Goal: Task Accomplishment & Management: Manage account settings

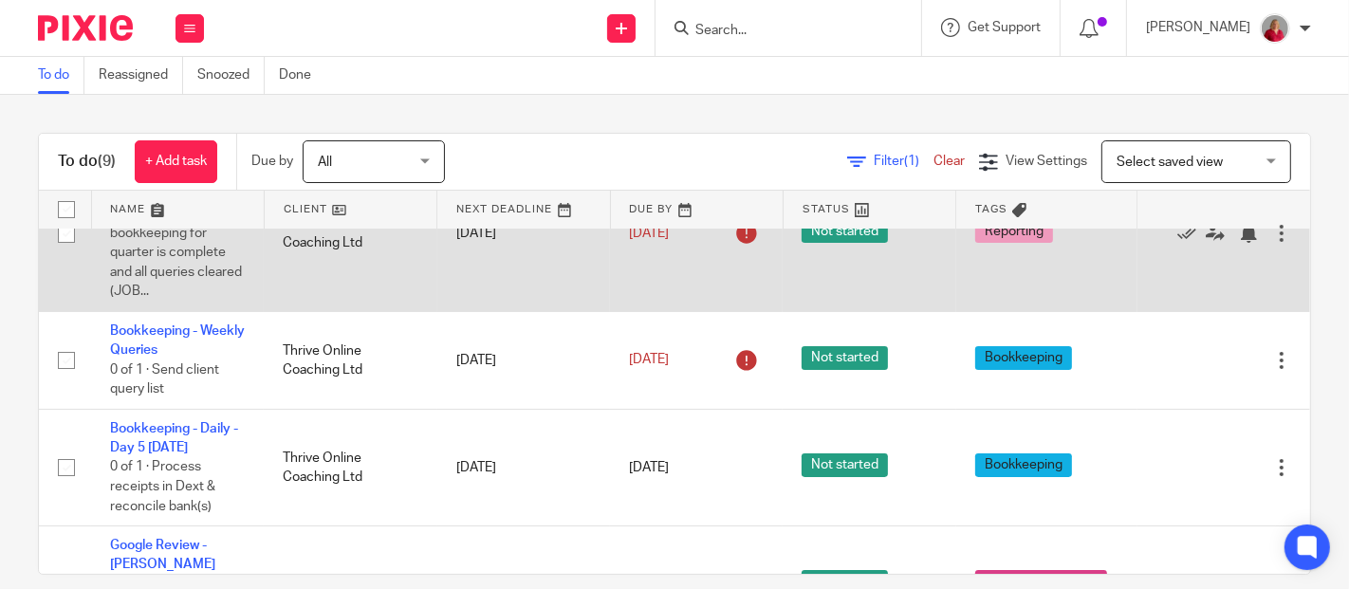
scroll to position [105, 0]
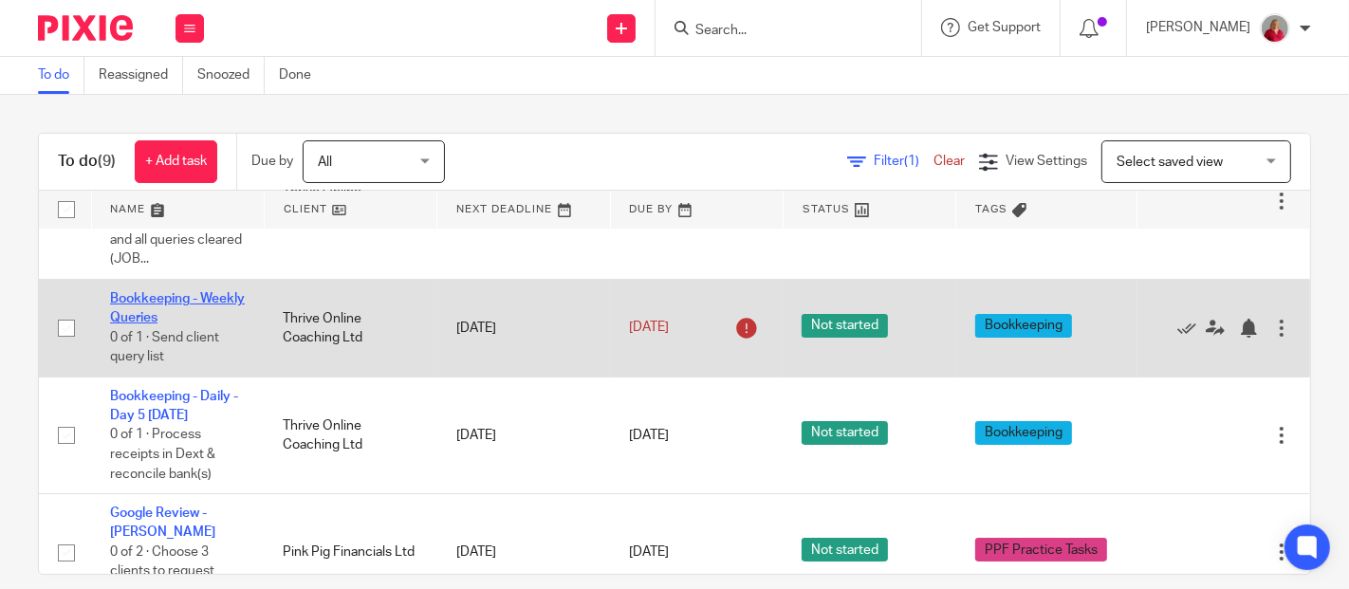
click at [184, 313] on link "Bookkeeping - Weekly Queries" at bounding box center [177, 308] width 135 height 32
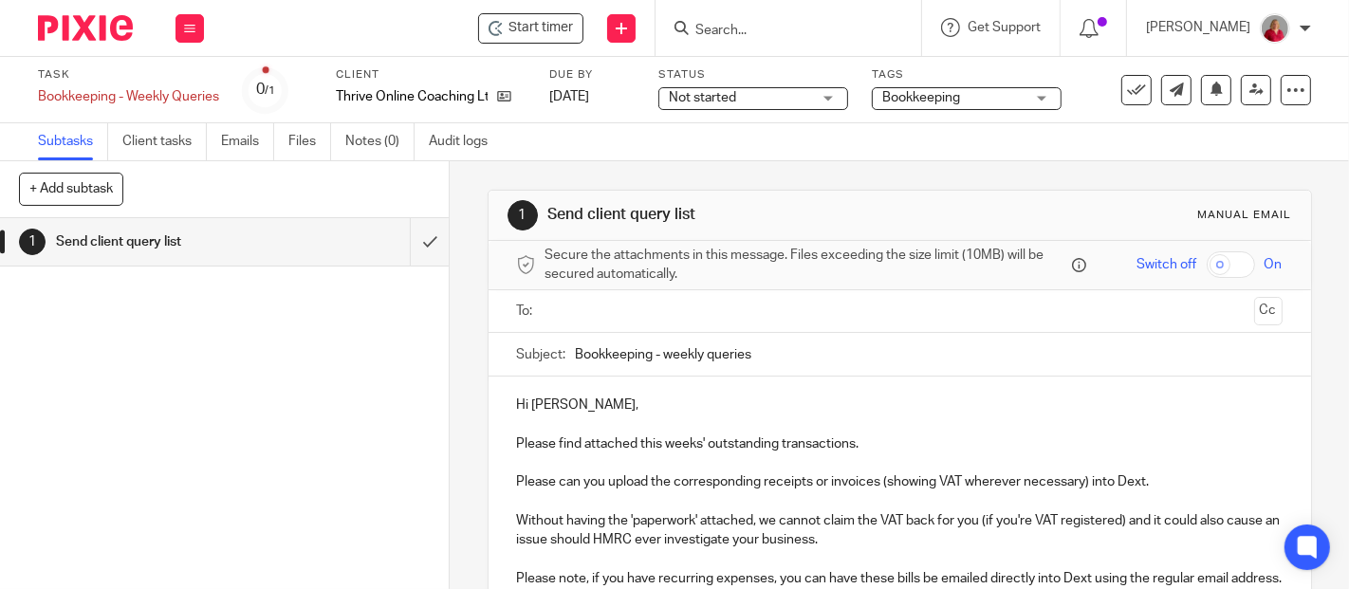
click at [597, 311] on input "text" at bounding box center [899, 312] width 695 height 22
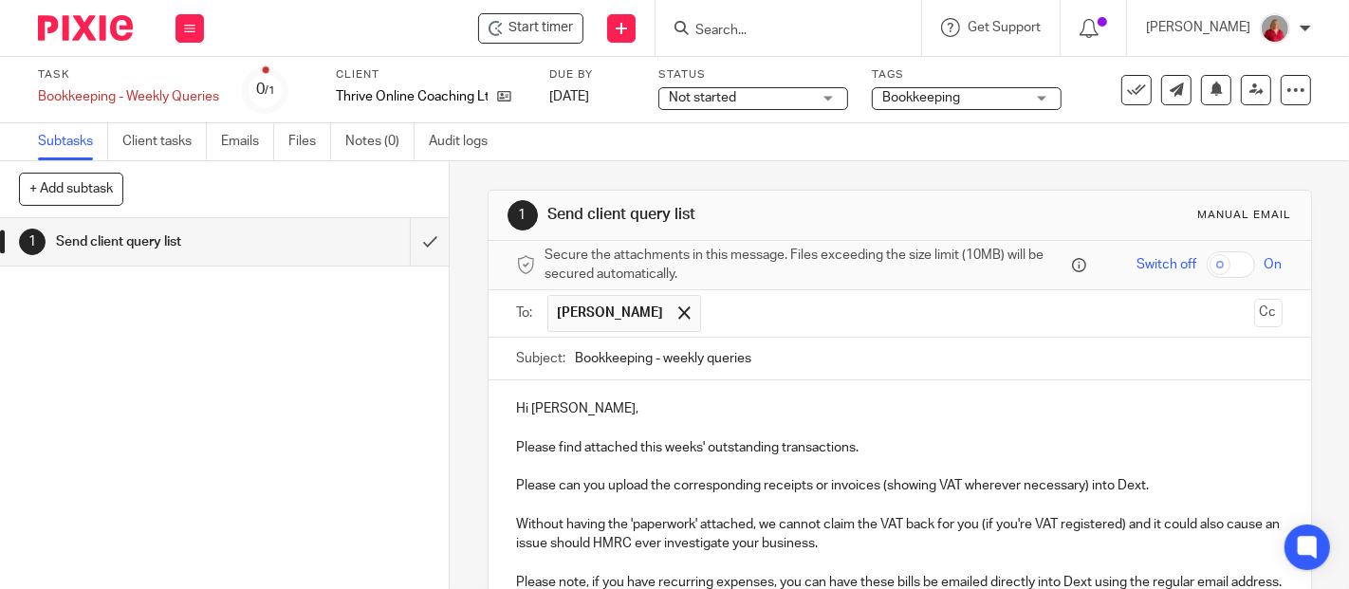
scroll to position [105, 0]
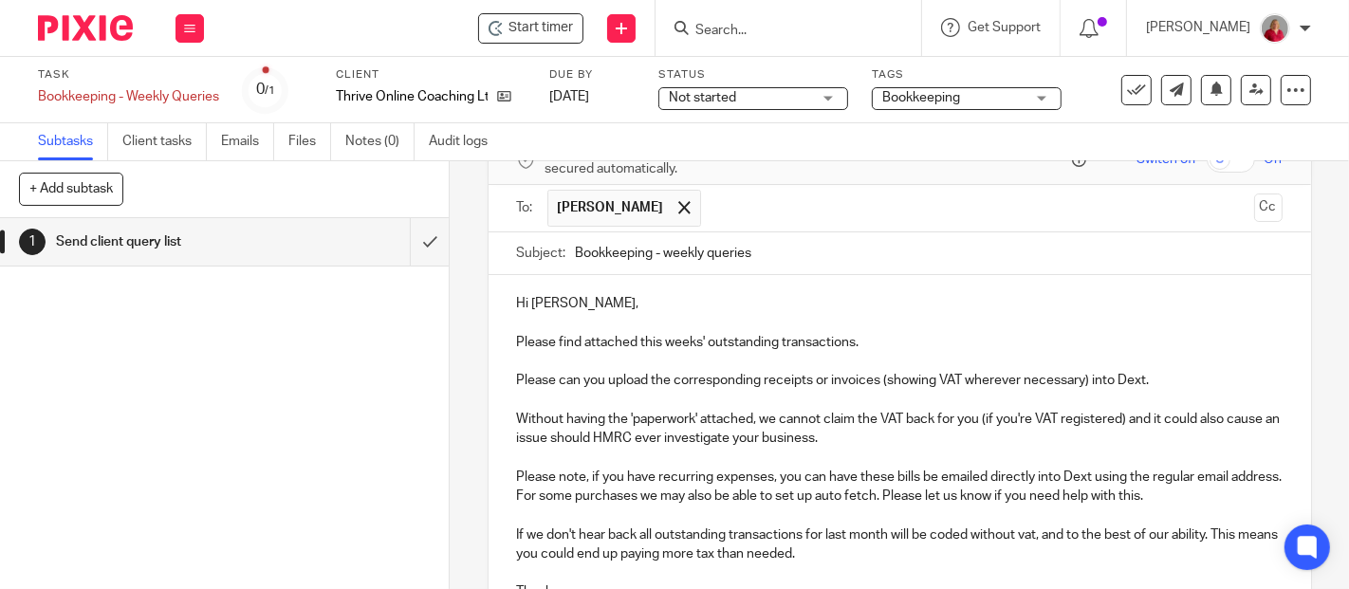
click at [705, 340] on p "Please find attached this weeks' outstanding transactions." at bounding box center [900, 333] width 766 height 39
click at [831, 337] on p "Please find attached outstanding transactions." at bounding box center [900, 333] width 766 height 39
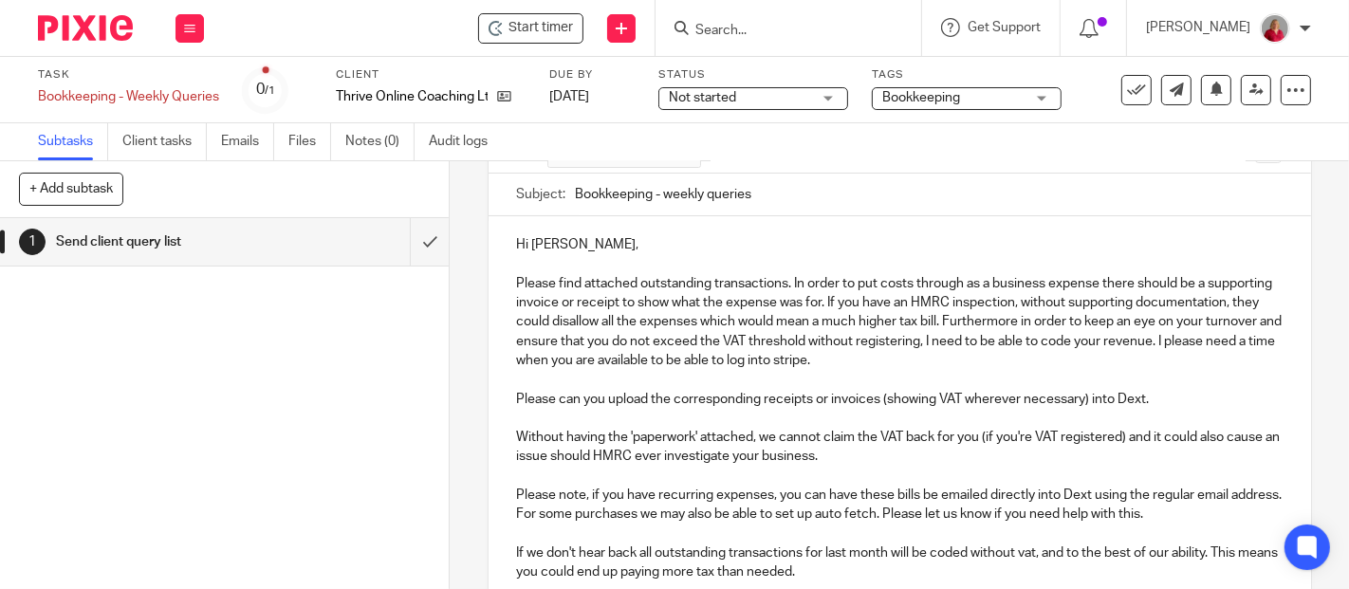
scroll to position [316, 0]
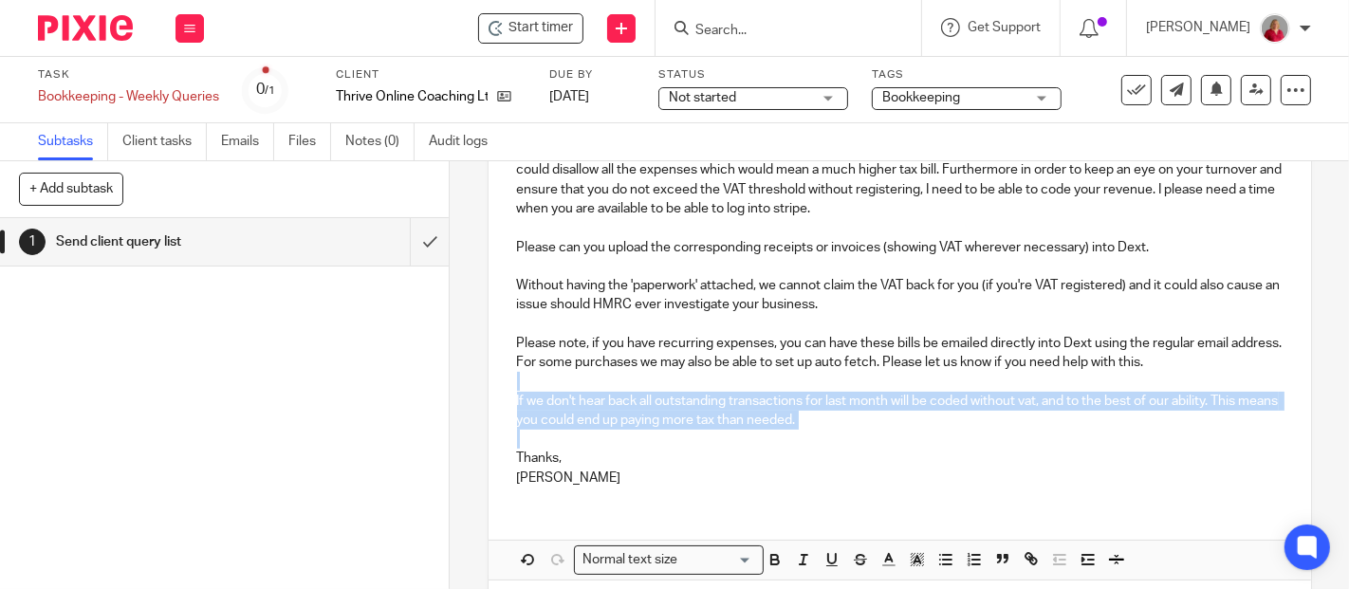
drag, startPoint x: 520, startPoint y: 381, endPoint x: 837, endPoint y: 437, distance: 321.8
click at [837, 437] on div "Hi Jo, Please find attached outstanding transactions. In order to put costs thr…" at bounding box center [900, 283] width 823 height 437
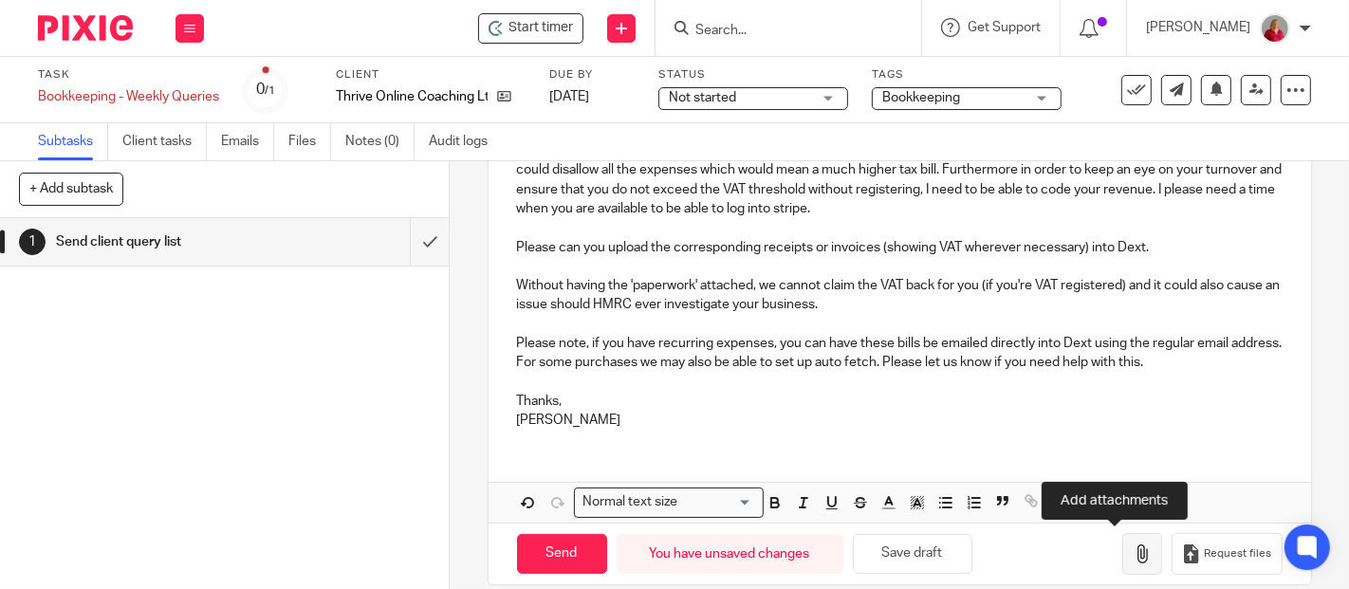
click at [1133, 555] on icon "button" at bounding box center [1142, 554] width 19 height 19
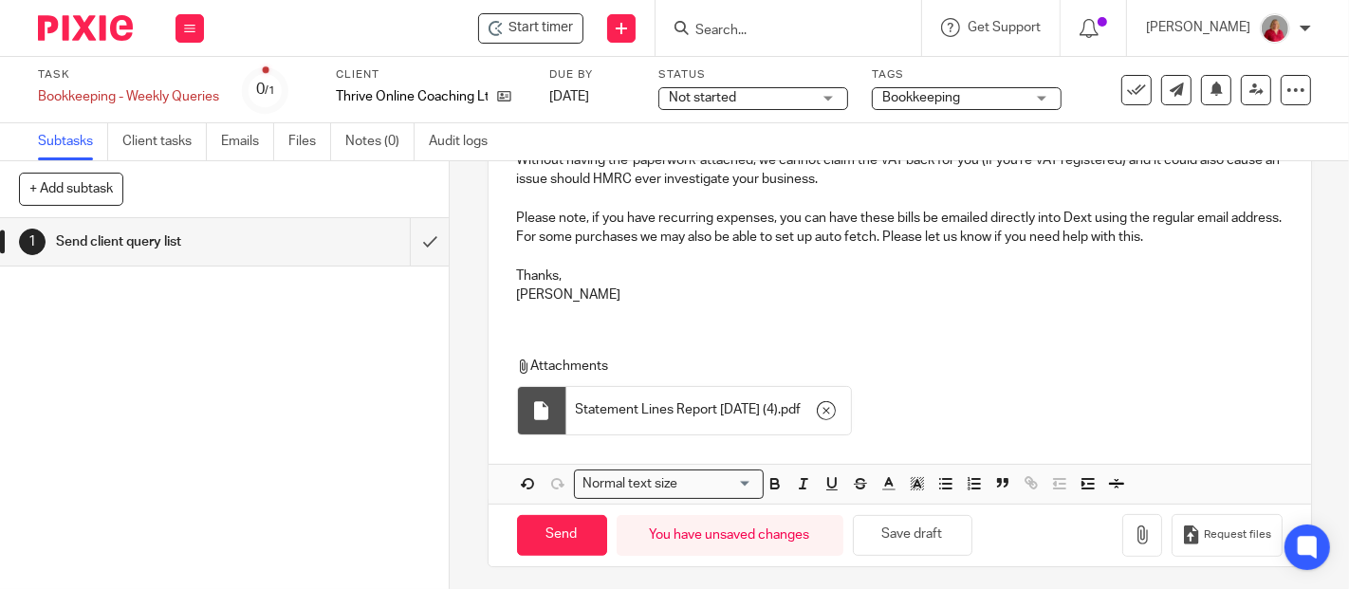
scroll to position [443, 0]
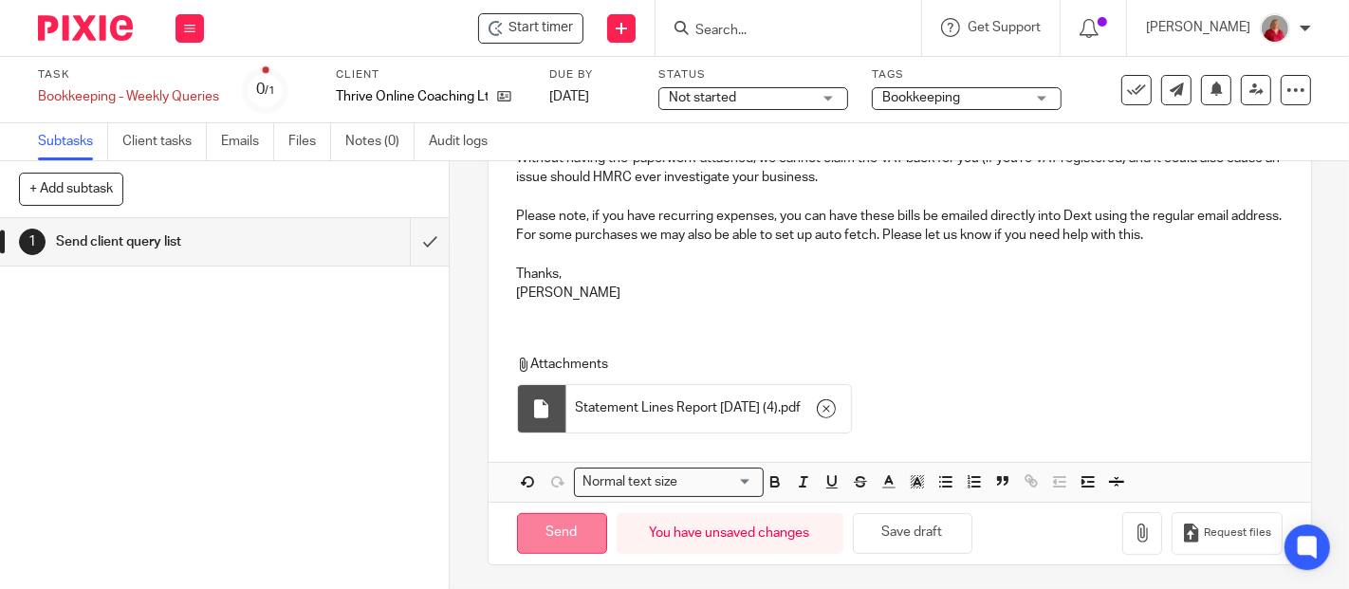
click at [562, 527] on input "Send" at bounding box center [562, 533] width 90 height 41
type input "Sent"
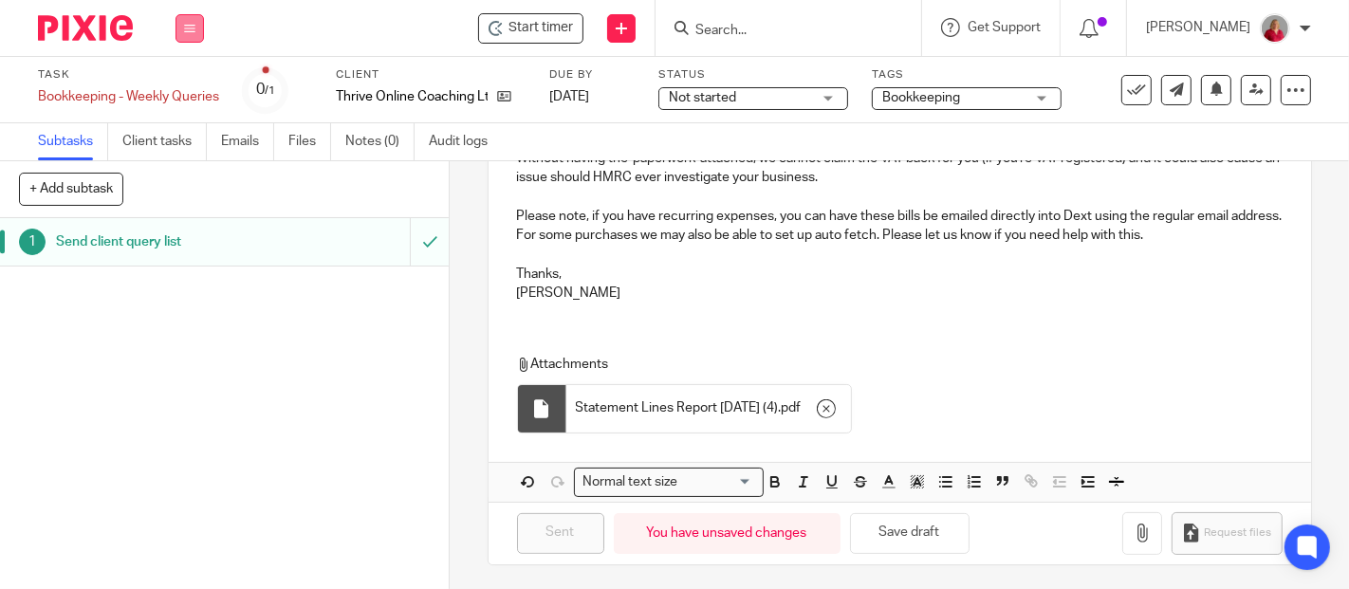
click at [186, 28] on icon at bounding box center [189, 28] width 11 height 11
click at [175, 82] on link "Work" at bounding box center [180, 88] width 33 height 13
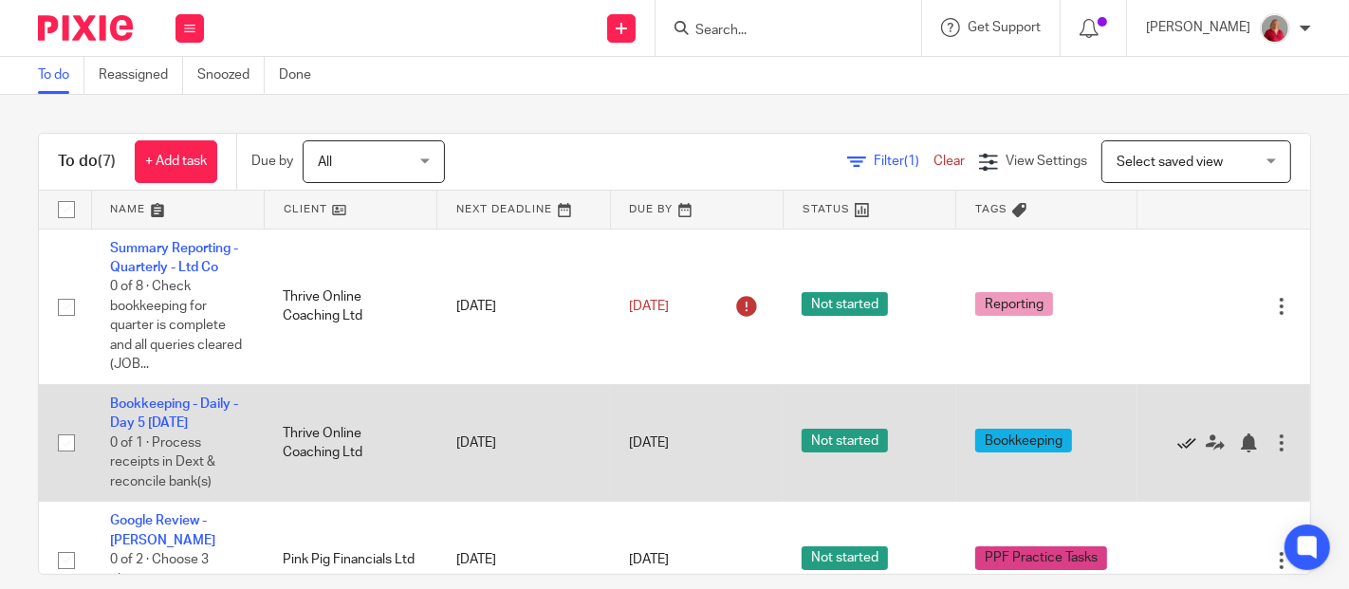
click at [1177, 439] on icon at bounding box center [1186, 443] width 19 height 19
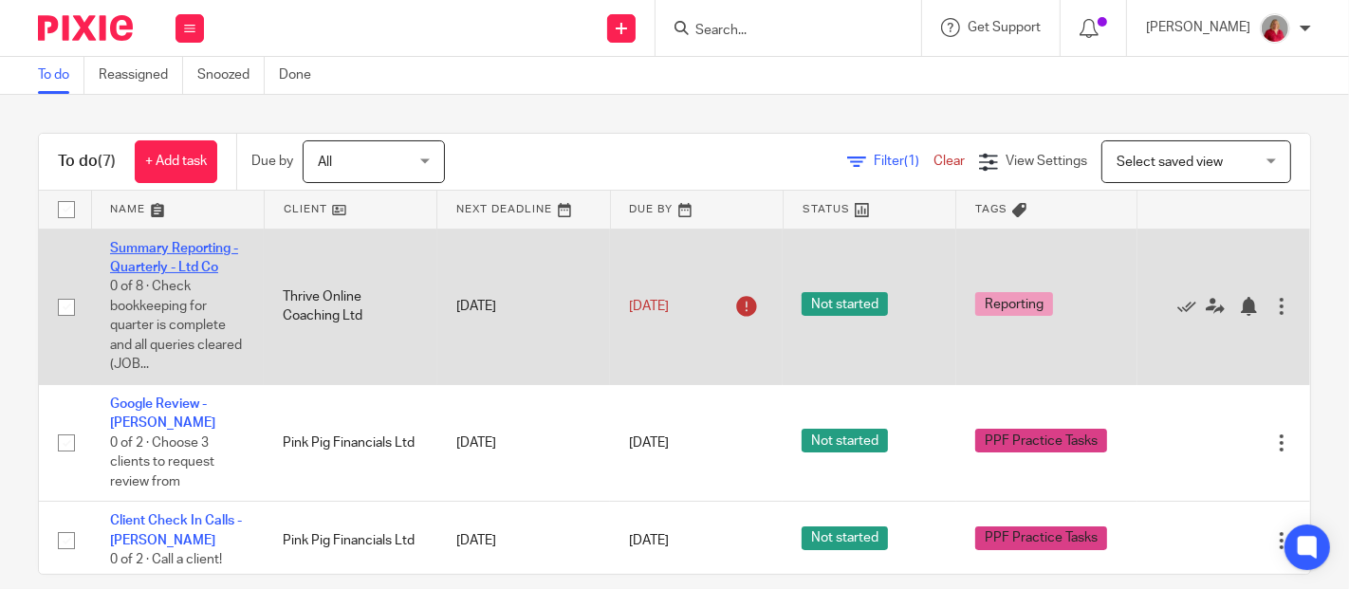
click at [189, 259] on link "Summary Reporting - Quarterly - Ltd Co" at bounding box center [174, 258] width 128 height 32
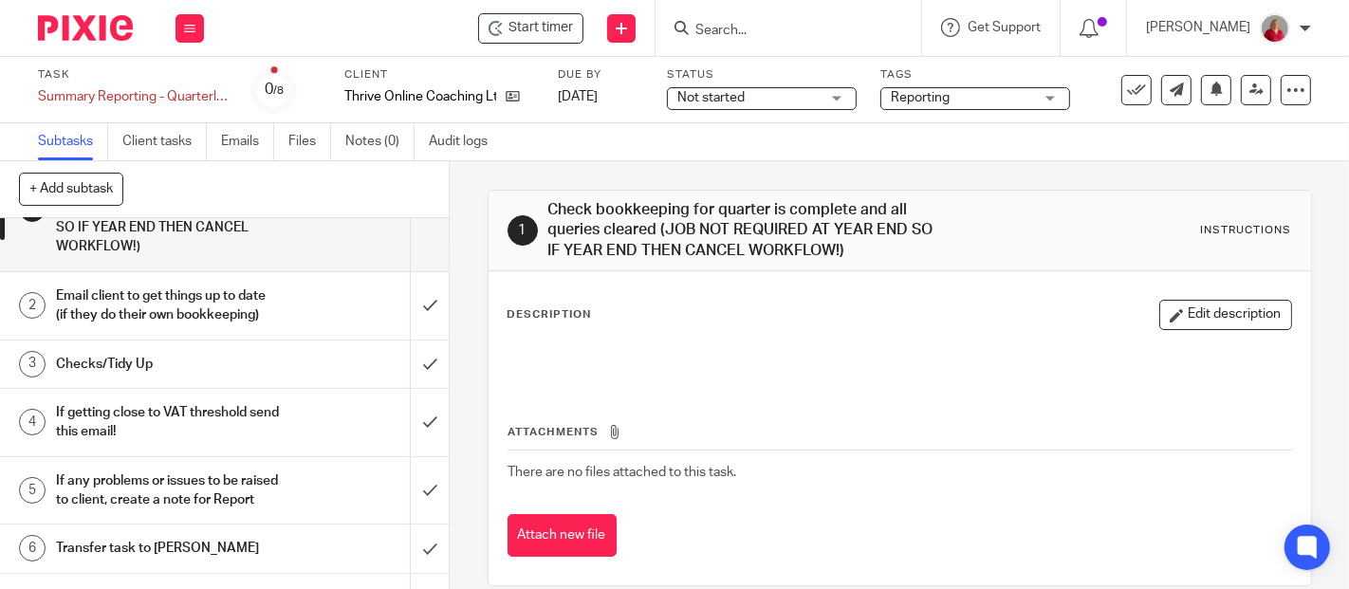
scroll to position [105, 0]
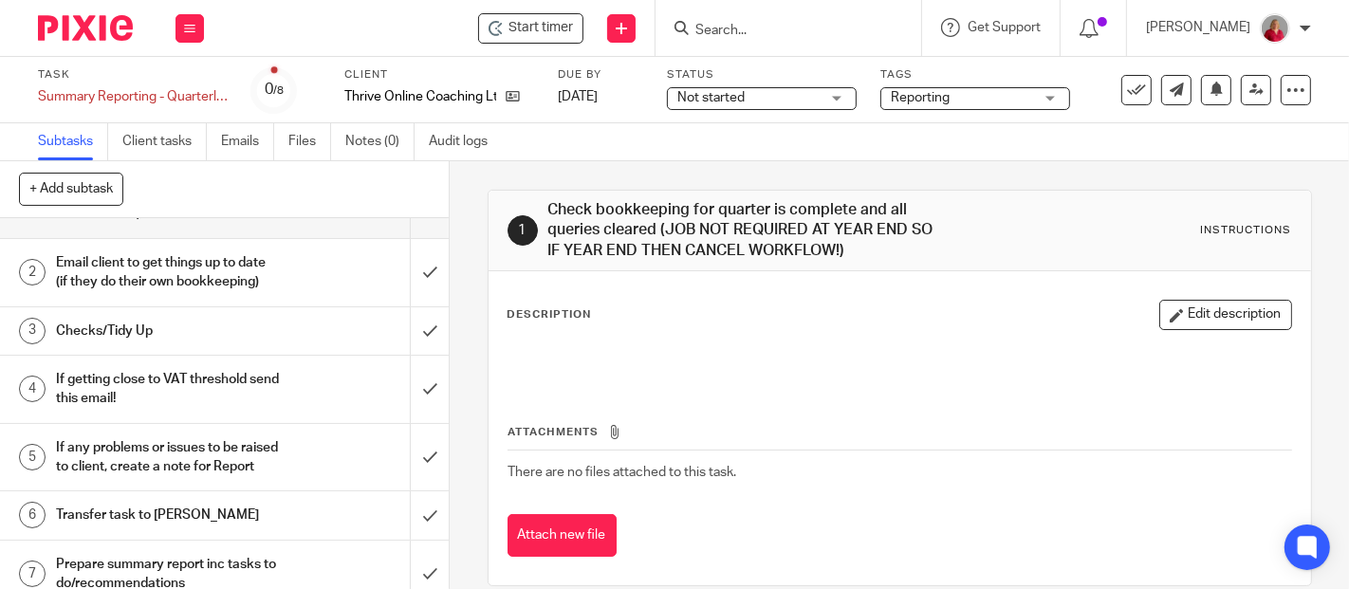
click at [221, 288] on h1 "Email client to get things up to date (if they do their own bookkeeping)" at bounding box center [168, 273] width 224 height 48
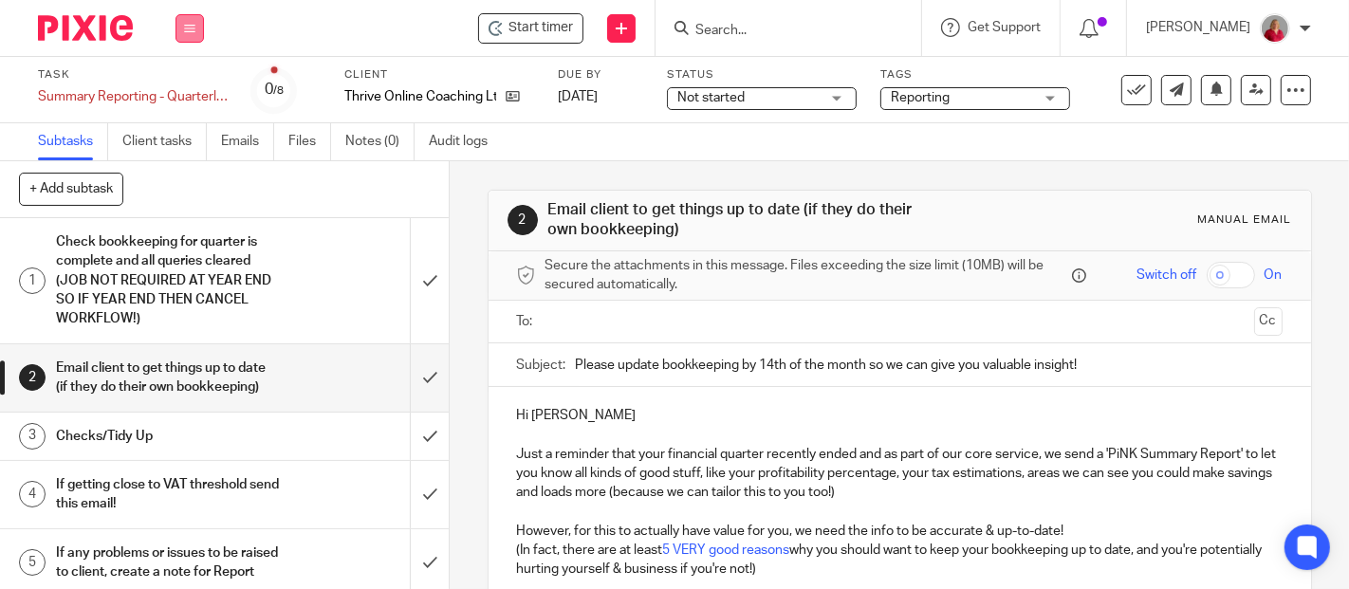
click at [185, 24] on icon at bounding box center [189, 28] width 11 height 11
click at [180, 86] on link "Work" at bounding box center [180, 88] width 33 height 13
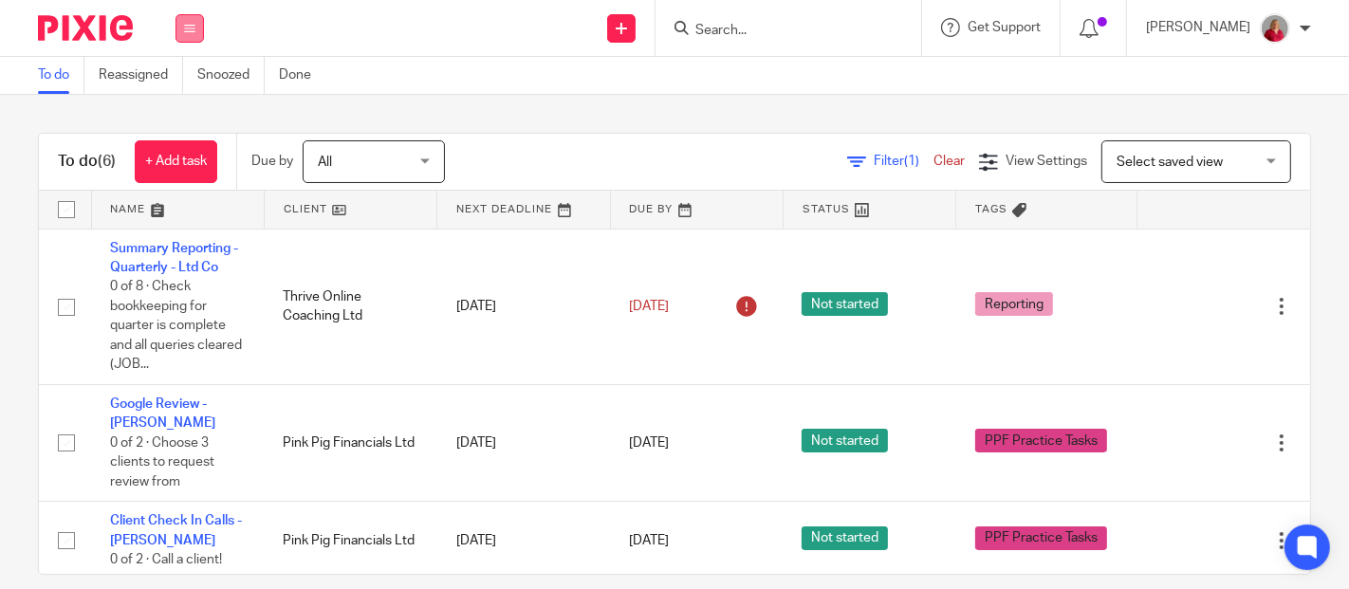
click at [192, 29] on icon at bounding box center [189, 28] width 11 height 11
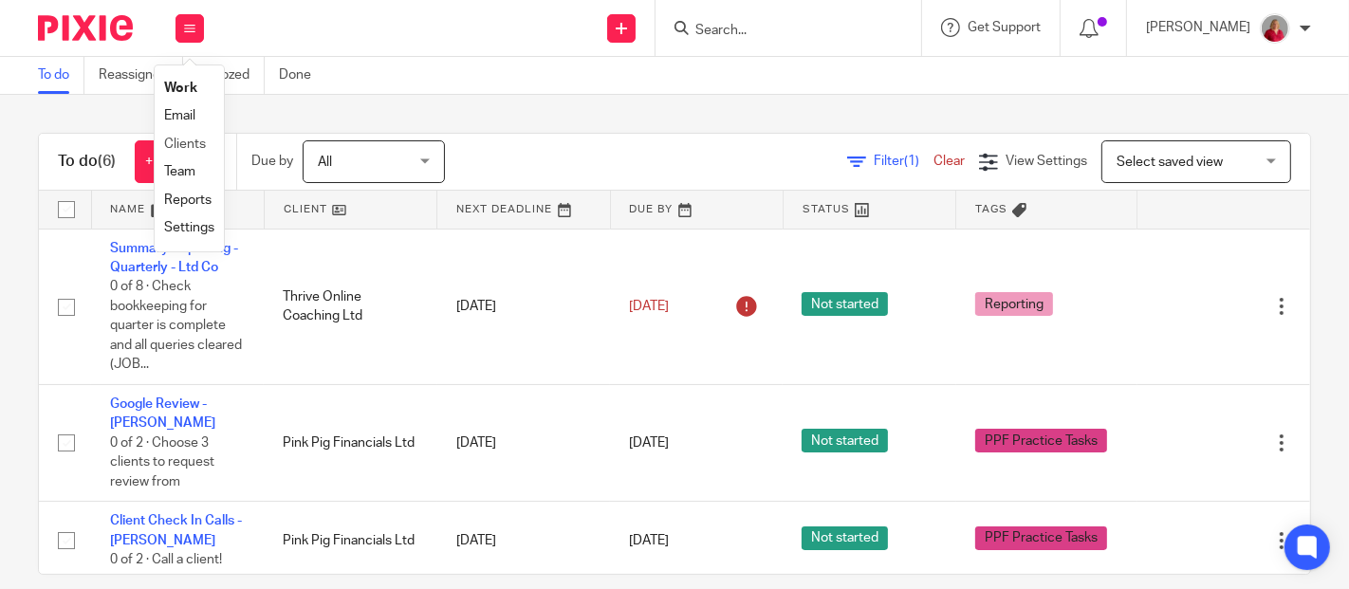
click at [192, 144] on link "Clients" at bounding box center [185, 144] width 42 height 13
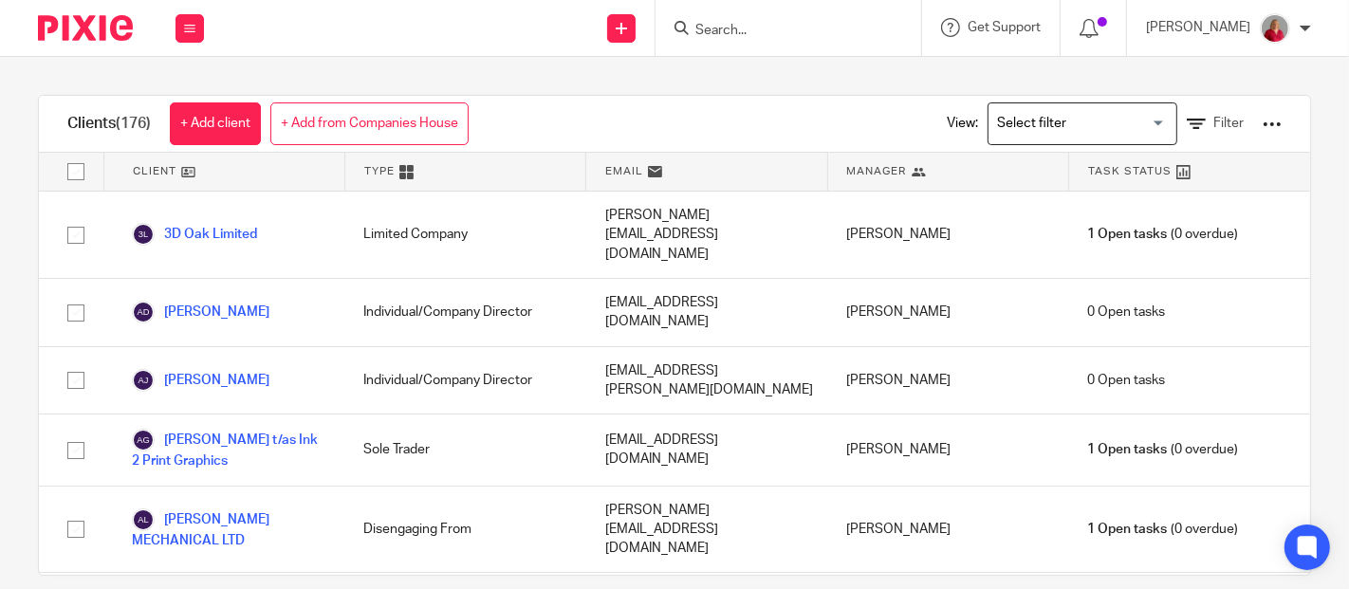
click at [749, 30] on input "Search" at bounding box center [779, 31] width 171 height 17
type input "r"
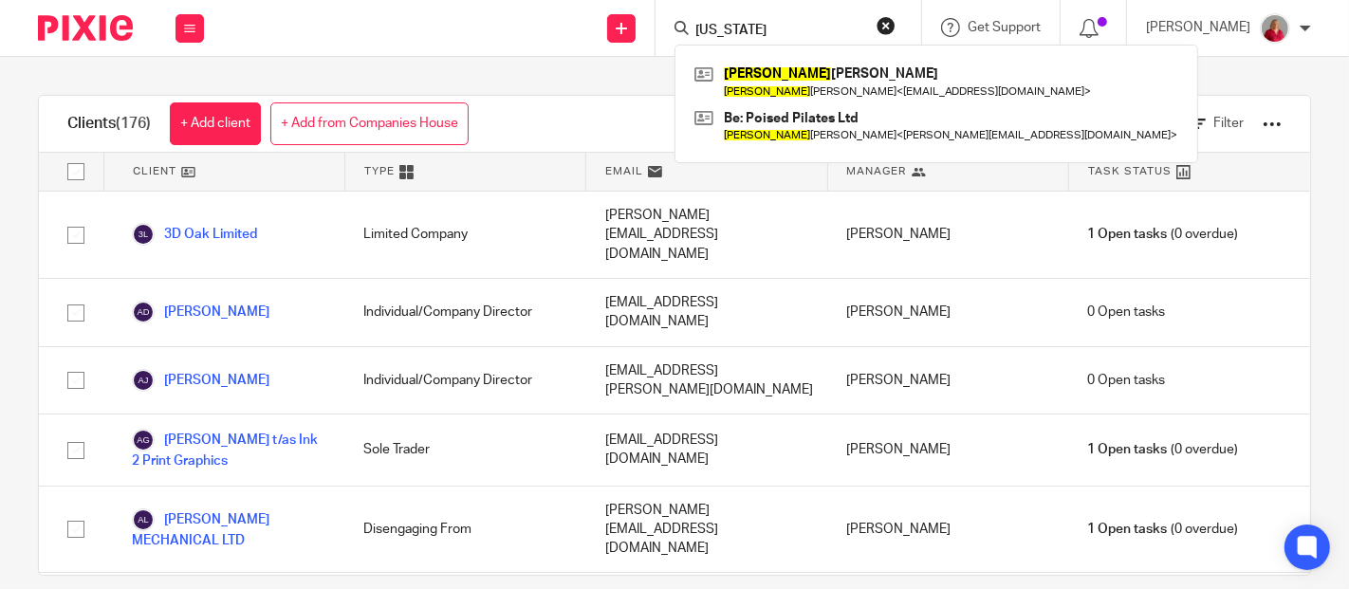
type input "[US_STATE]"
click at [508, 45] on div "Send new email Create task Add client Request signature [US_STATE] [PERSON_NAME…" at bounding box center [786, 28] width 1126 height 56
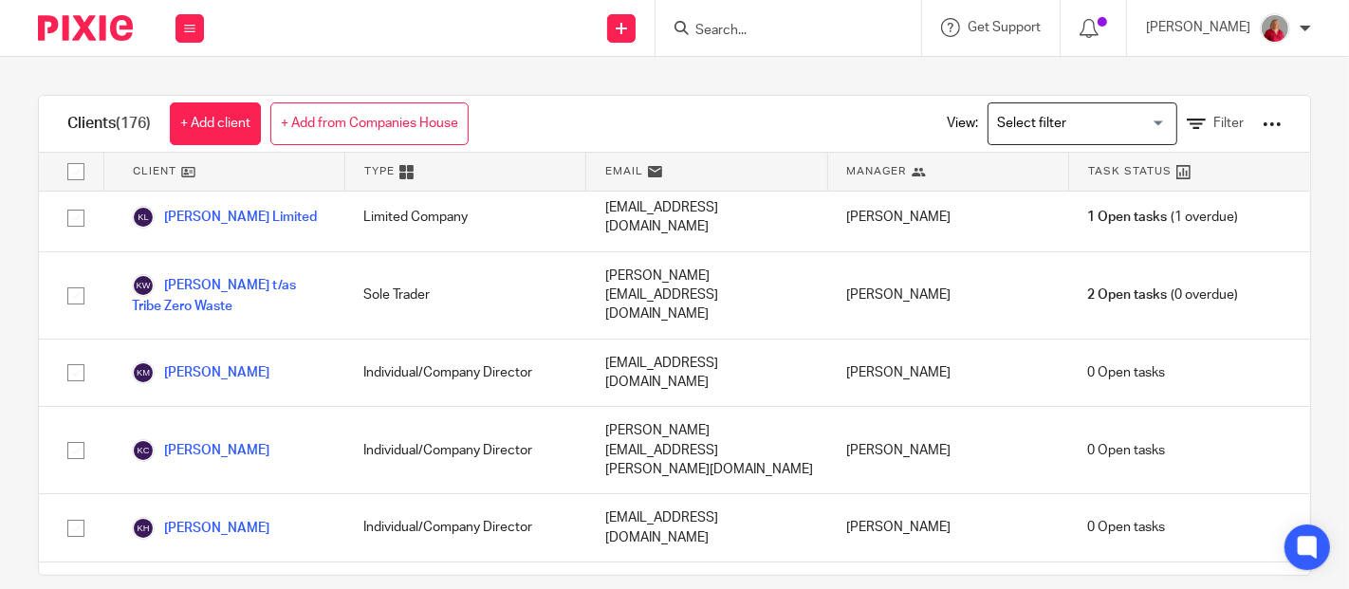
scroll to position [6220, 0]
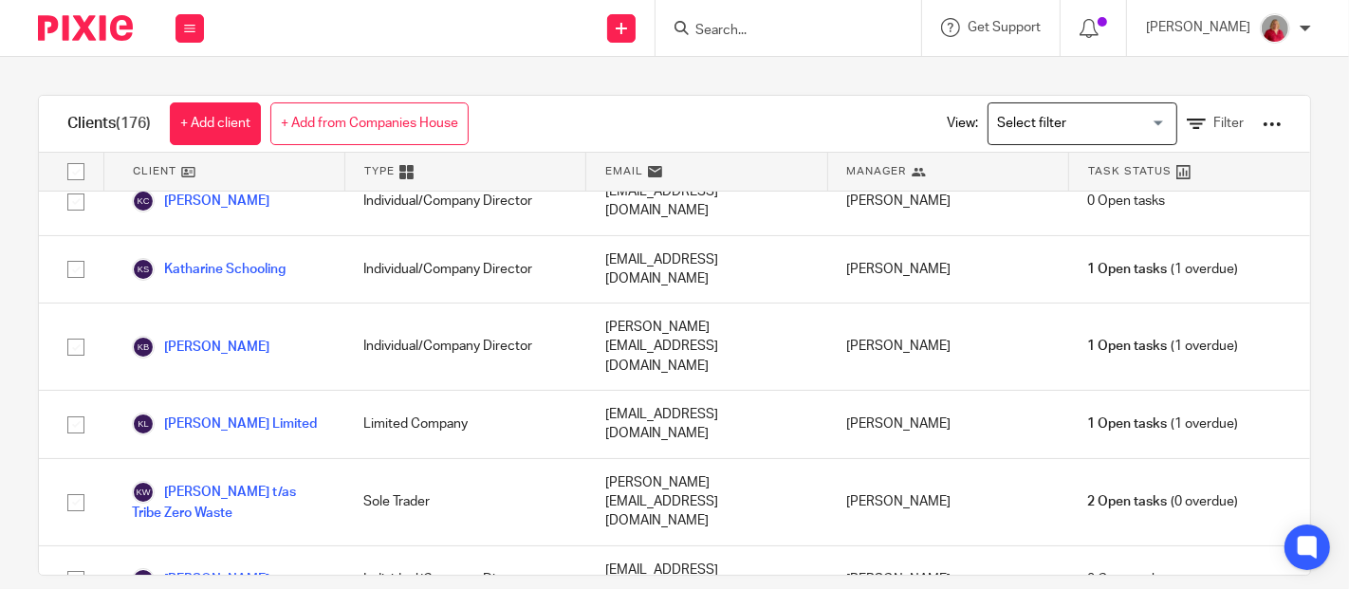
click at [737, 26] on input "Search" at bounding box center [779, 31] width 171 height 17
type input "dye"
click at [528, 55] on div "Send new email Create task Add client Request signature dye No results found. T…" at bounding box center [786, 28] width 1126 height 56
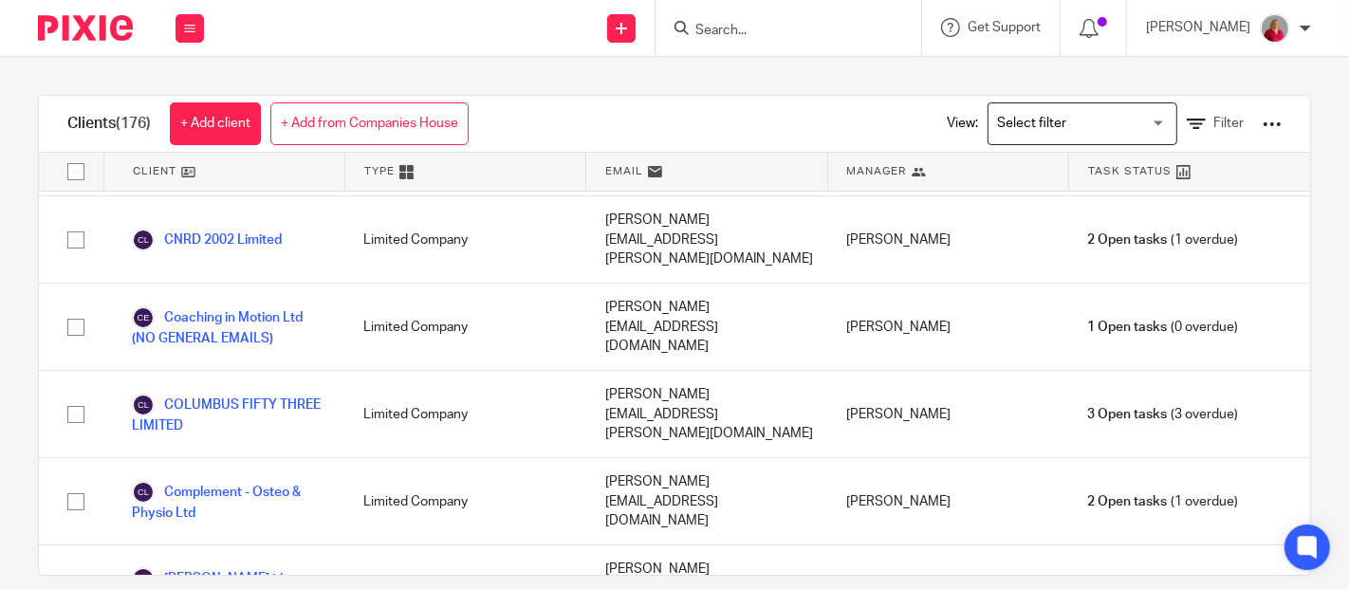
scroll to position [2319, 0]
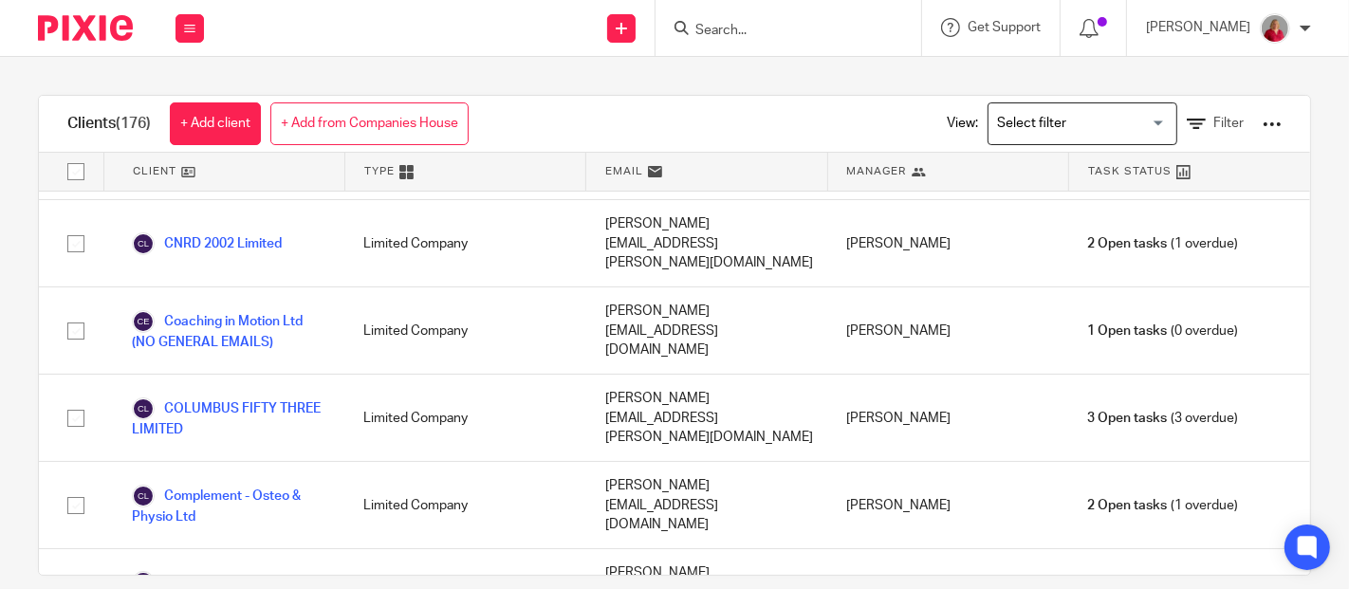
click at [743, 23] on input "Search" at bounding box center [779, 31] width 171 height 17
type input "dye"
click button "submit" at bounding box center [0, 0] width 0 height 0
click at [498, 33] on div "Send new email Create task Add client Request signature dye No results found. T…" at bounding box center [786, 28] width 1126 height 56
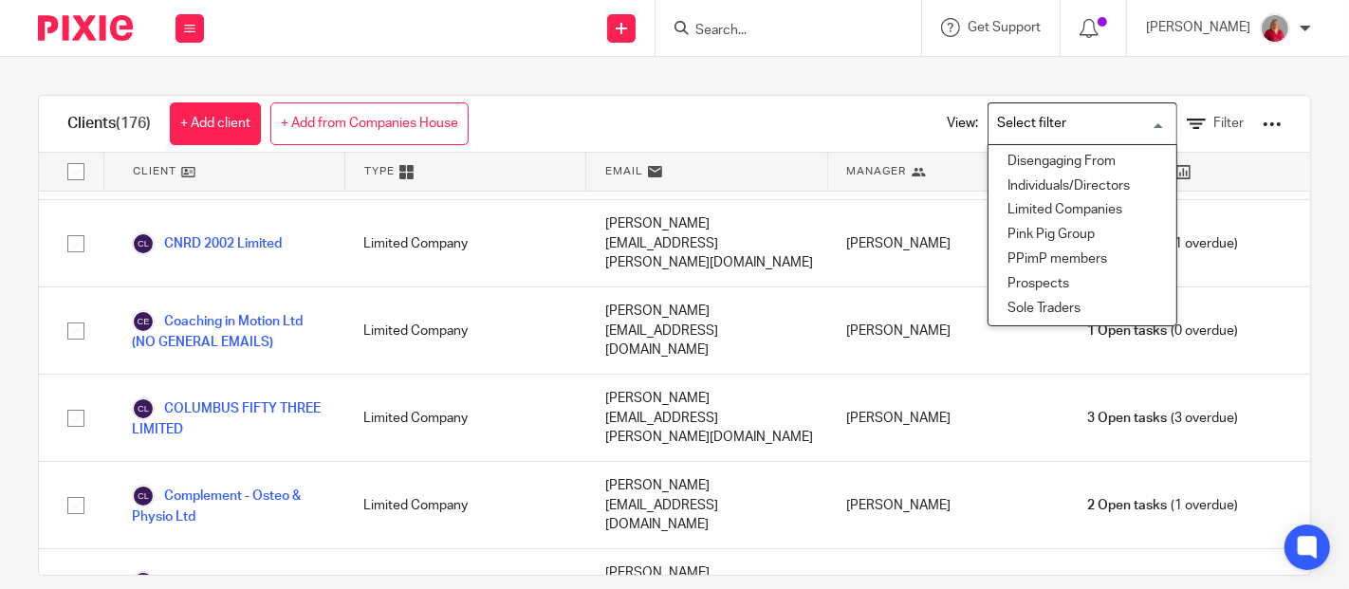
click at [1114, 113] on input "Search for option" at bounding box center [1079, 123] width 176 height 33
click at [829, 73] on div "Clients (176) + Add client + Add from Companies House View: Loading... Disengag…" at bounding box center [674, 323] width 1349 height 532
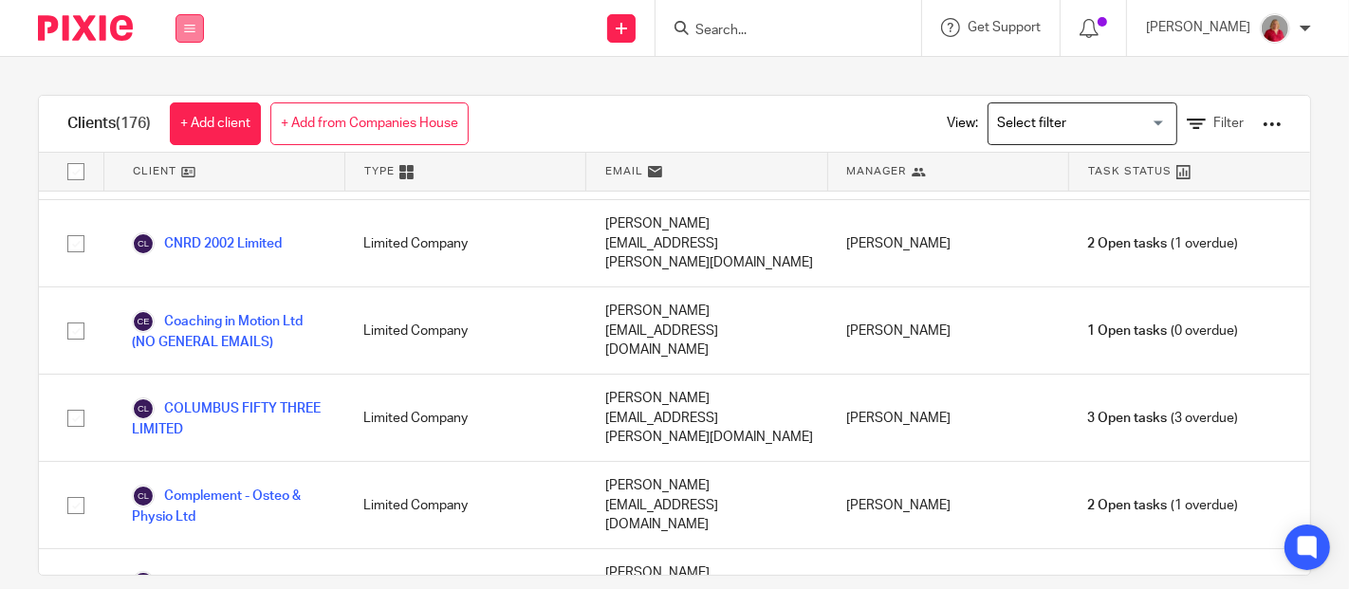
click at [200, 31] on button at bounding box center [190, 28] width 28 height 28
click at [189, 89] on link "Work" at bounding box center [179, 88] width 30 height 13
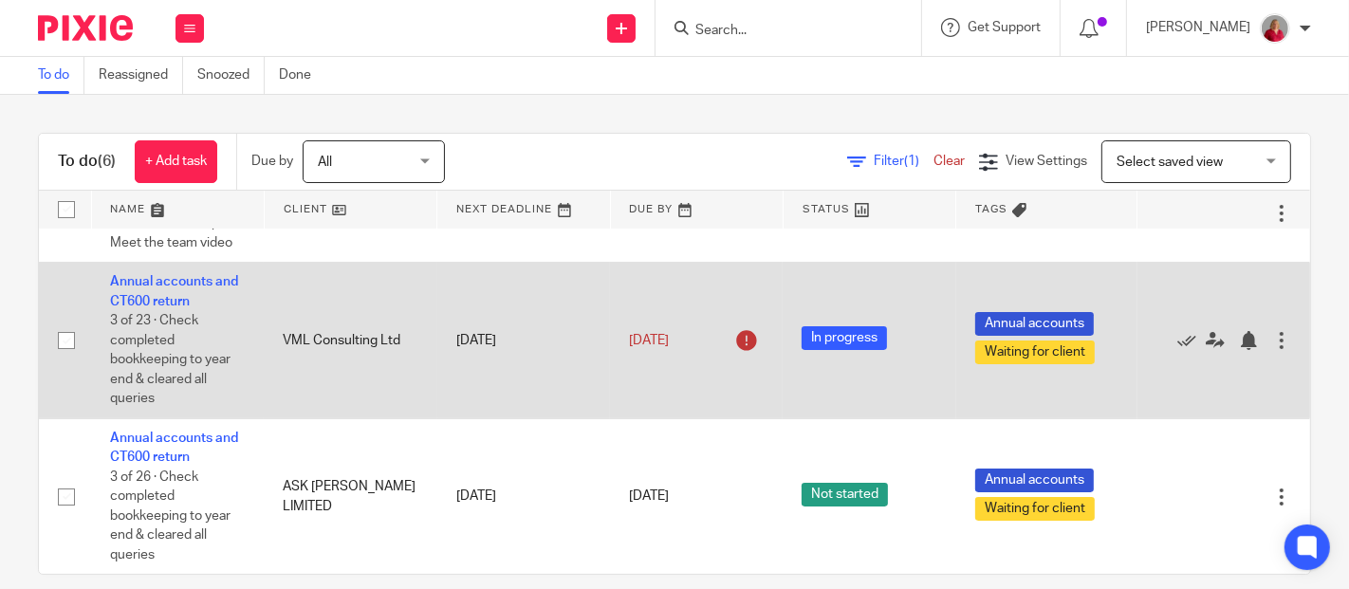
scroll to position [435, 0]
